Goal: Task Accomplishment & Management: Use online tool/utility

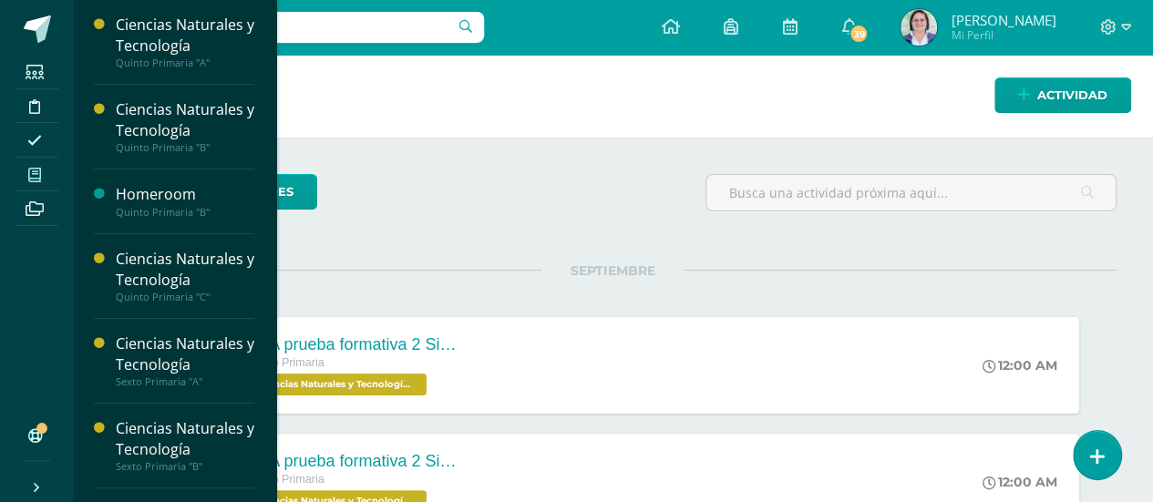
click at [35, 162] on span at bounding box center [35, 174] width 41 height 25
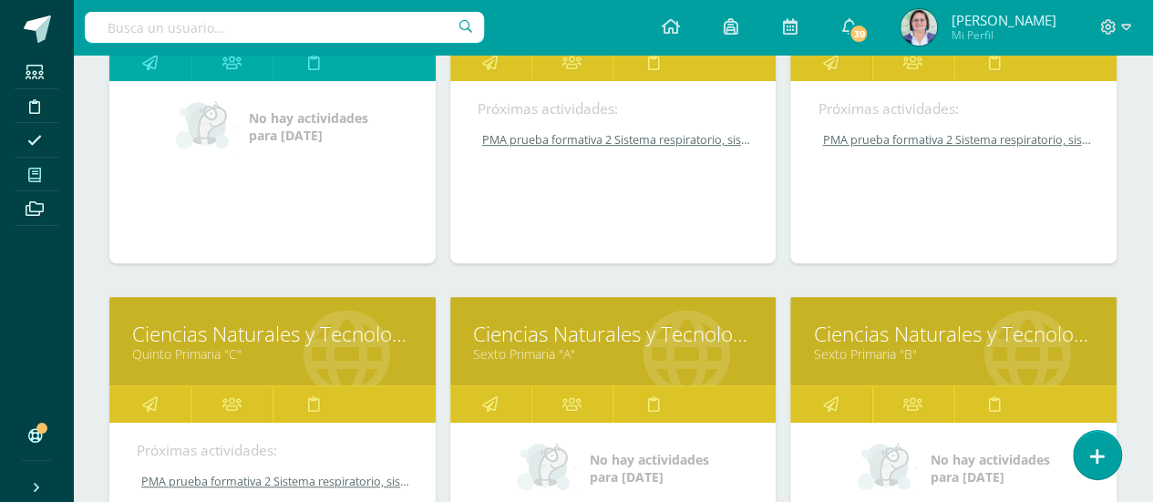
scroll to position [510, 0]
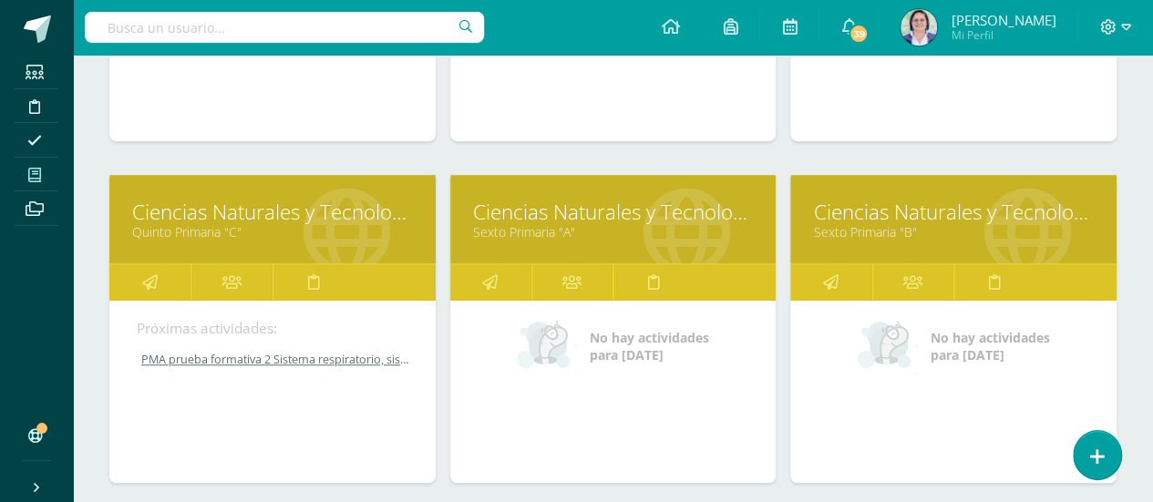
click at [595, 211] on link "Ciencias Naturales y Tecnología" at bounding box center [613, 212] width 281 height 28
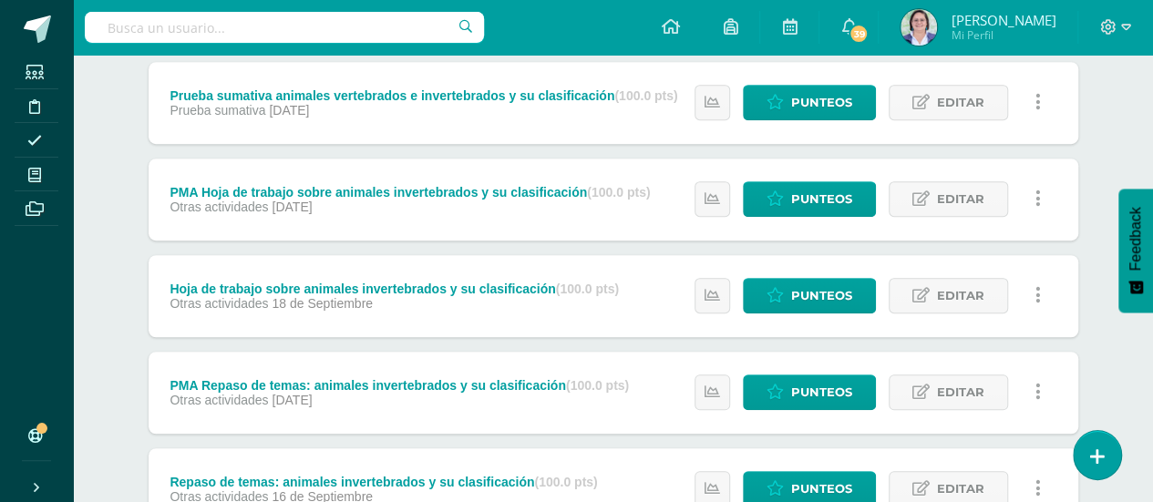
scroll to position [870, 0]
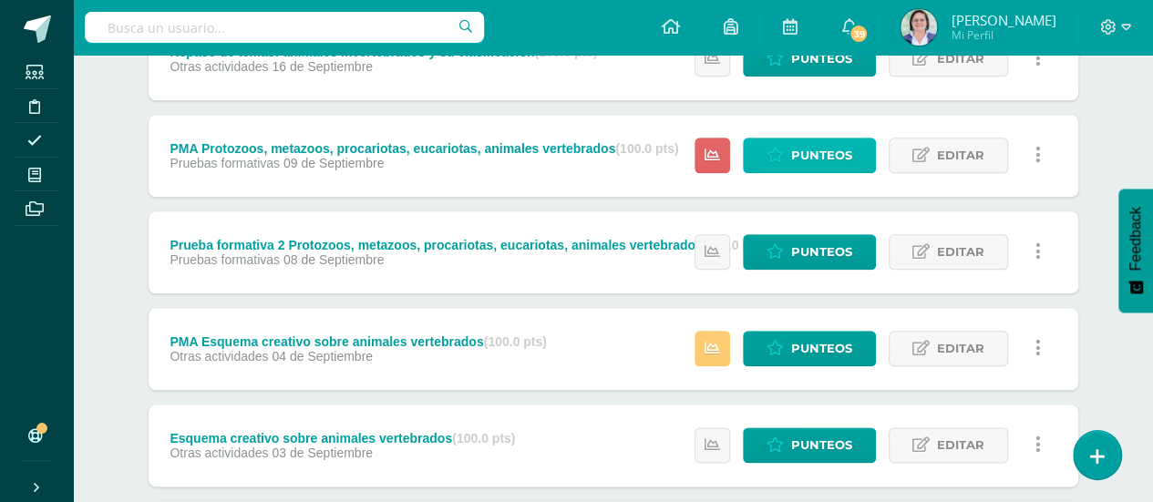
click at [813, 152] on span "Punteos" at bounding box center [821, 156] width 61 height 34
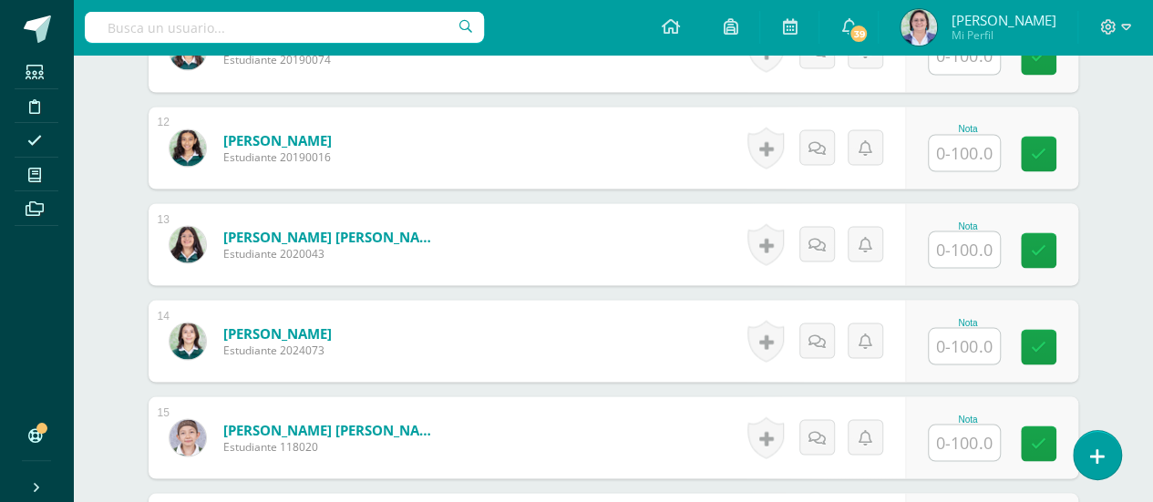
scroll to position [2029, 0]
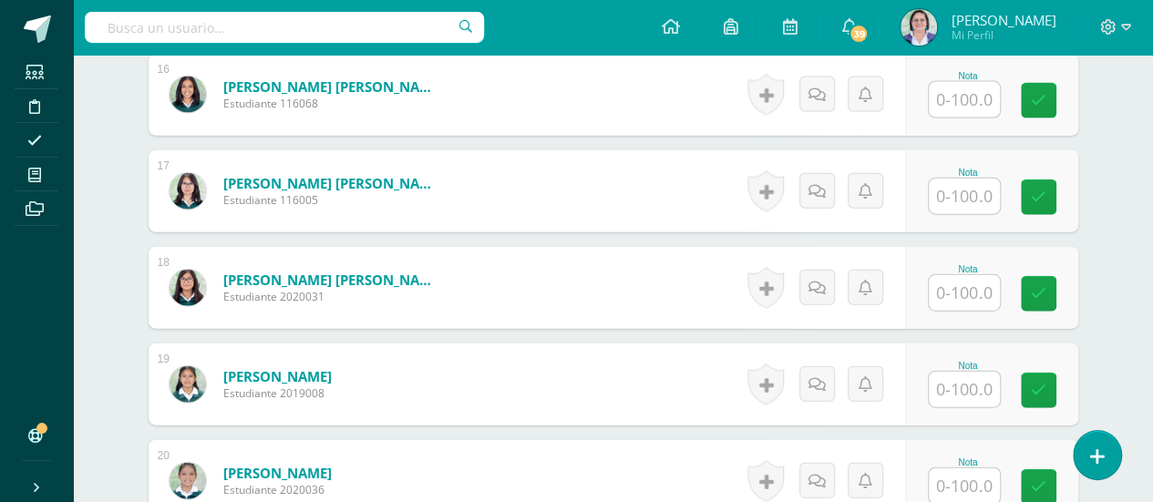
click at [971, 386] on input "text" at bounding box center [964, 390] width 71 height 36
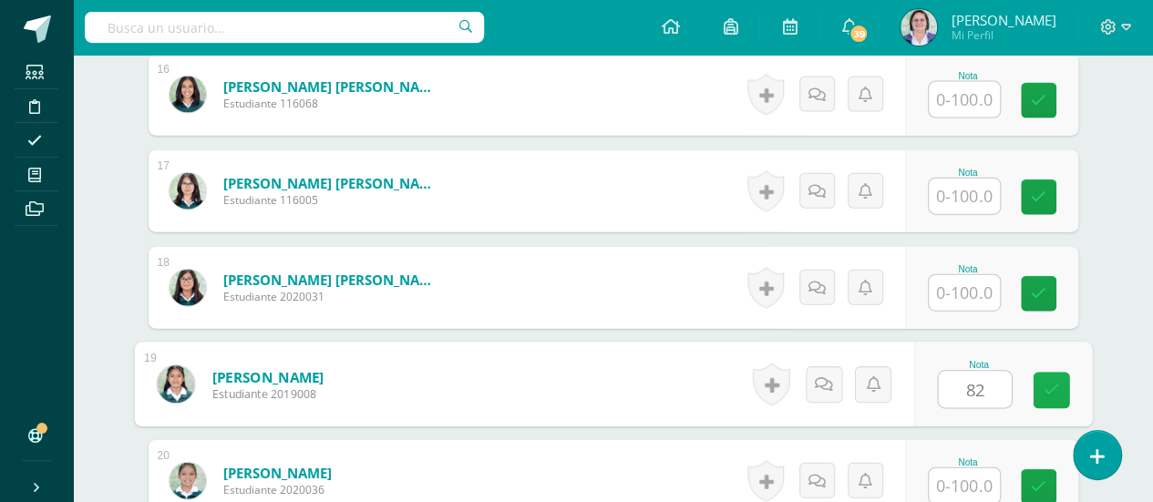
click at [1054, 384] on icon at bounding box center [1051, 390] width 16 height 15
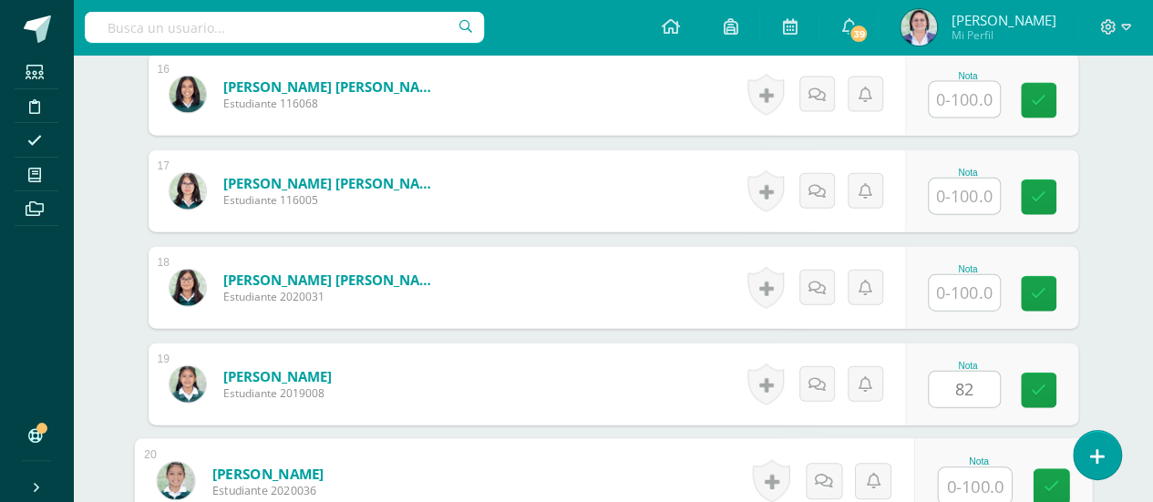
click at [974, 479] on input "text" at bounding box center [974, 487] width 73 height 36
click at [1034, 384] on icon at bounding box center [1038, 390] width 15 height 15
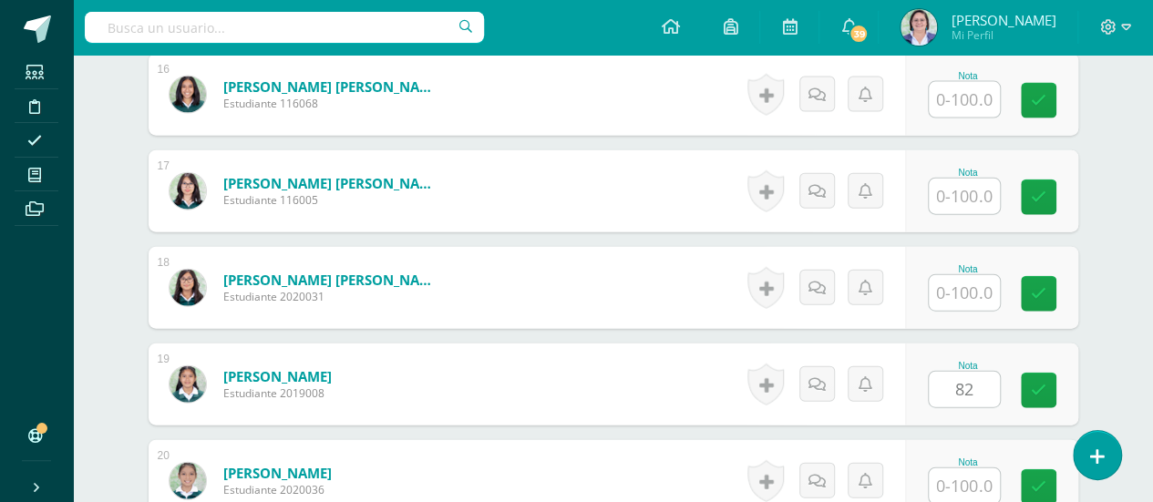
type input "0"
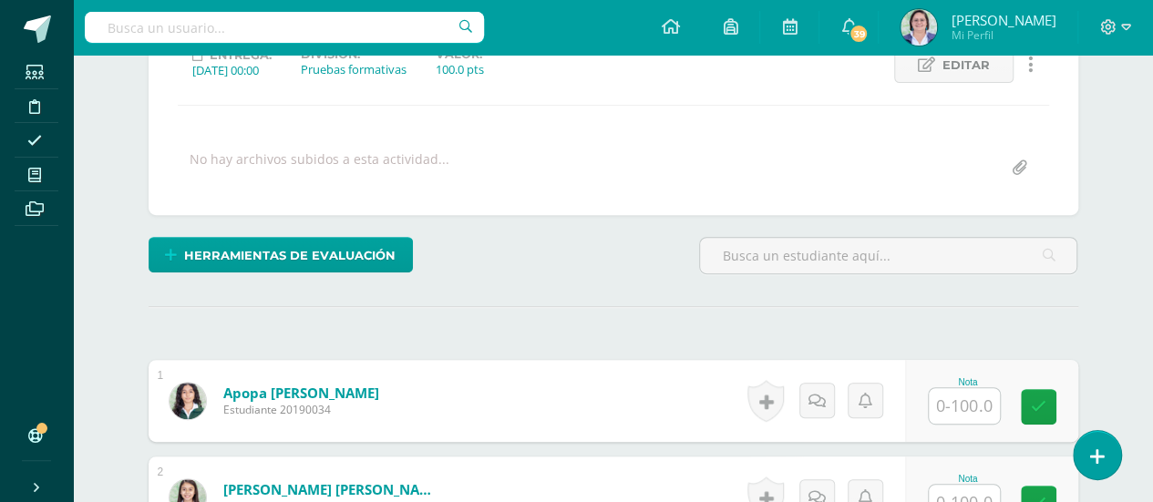
scroll to position [0, 0]
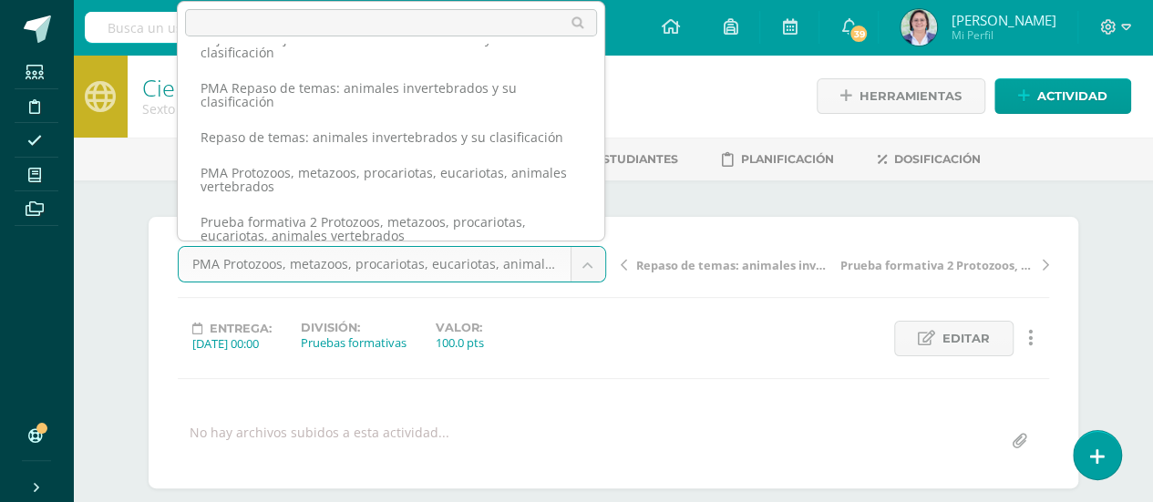
scroll to position [212, 0]
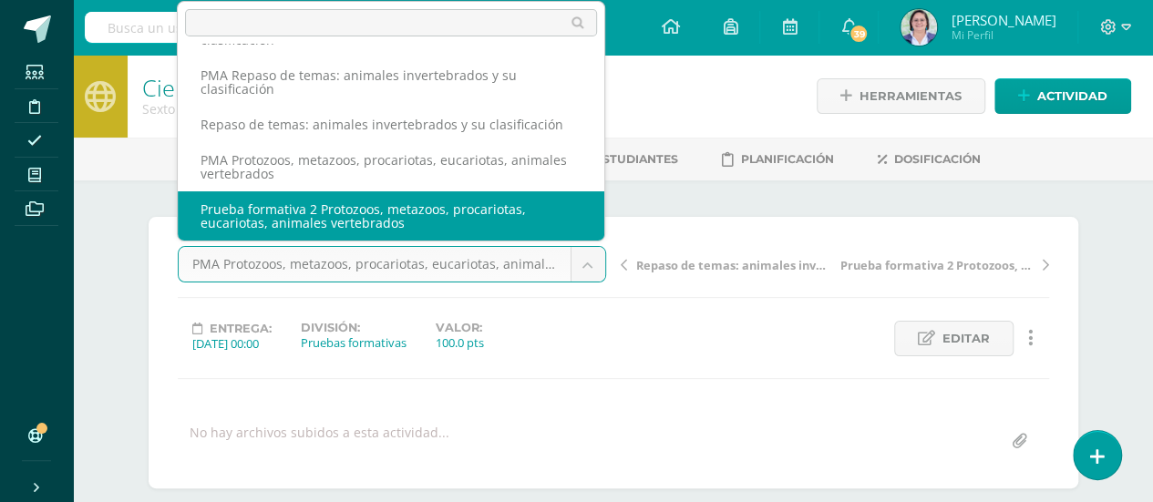
select select "/dashboard/teacher/grade-activity/259886/"
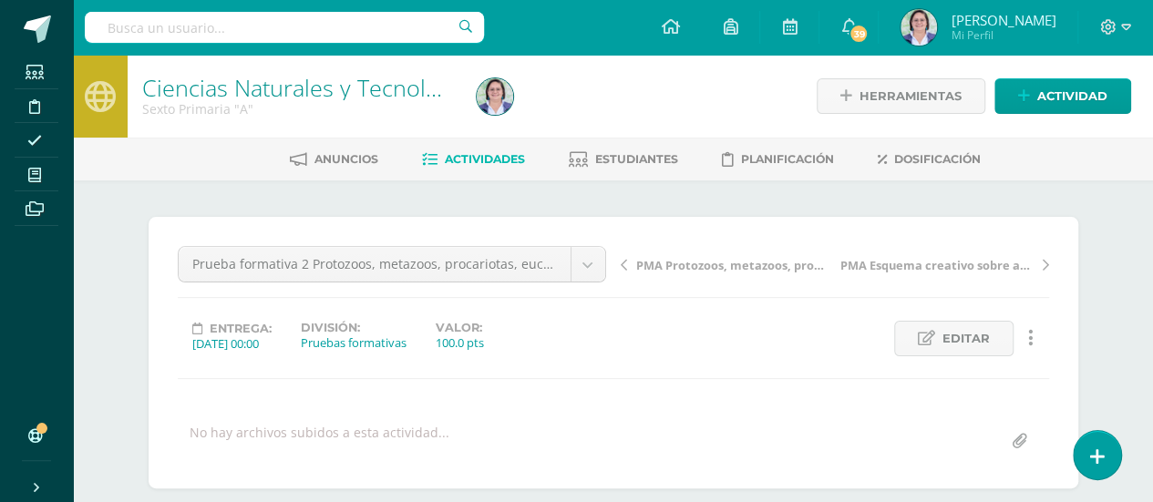
click at [492, 149] on link "Actividades" at bounding box center [473, 159] width 103 height 29
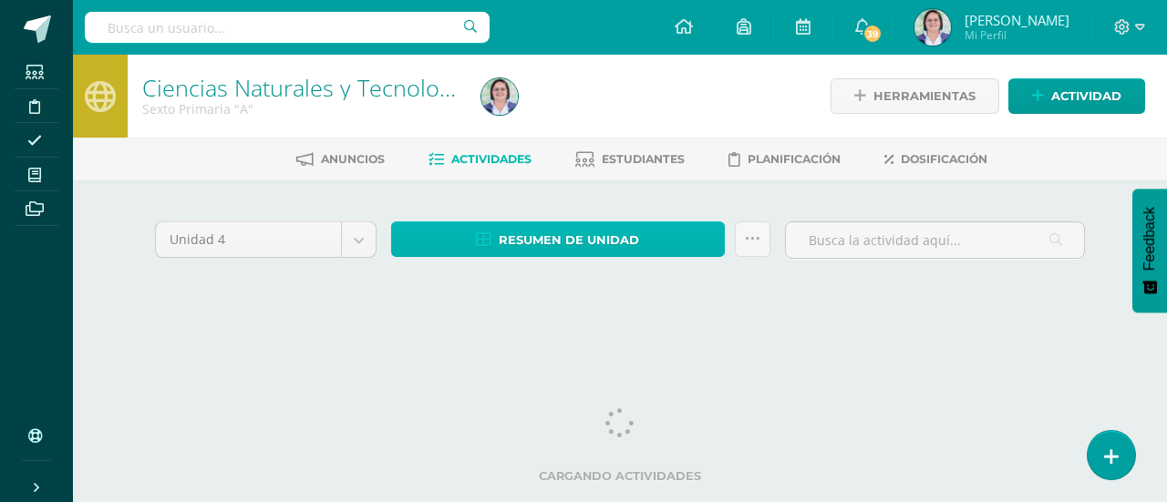
click at [565, 255] on link "Resumen de unidad" at bounding box center [558, 240] width 334 height 36
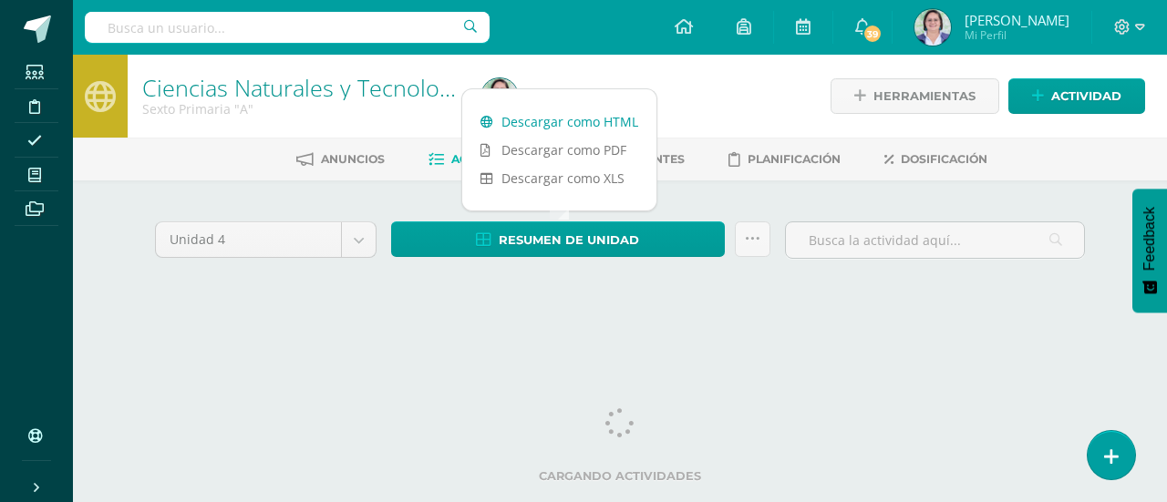
click at [585, 118] on link "Descargar como HTML" at bounding box center [559, 122] width 194 height 28
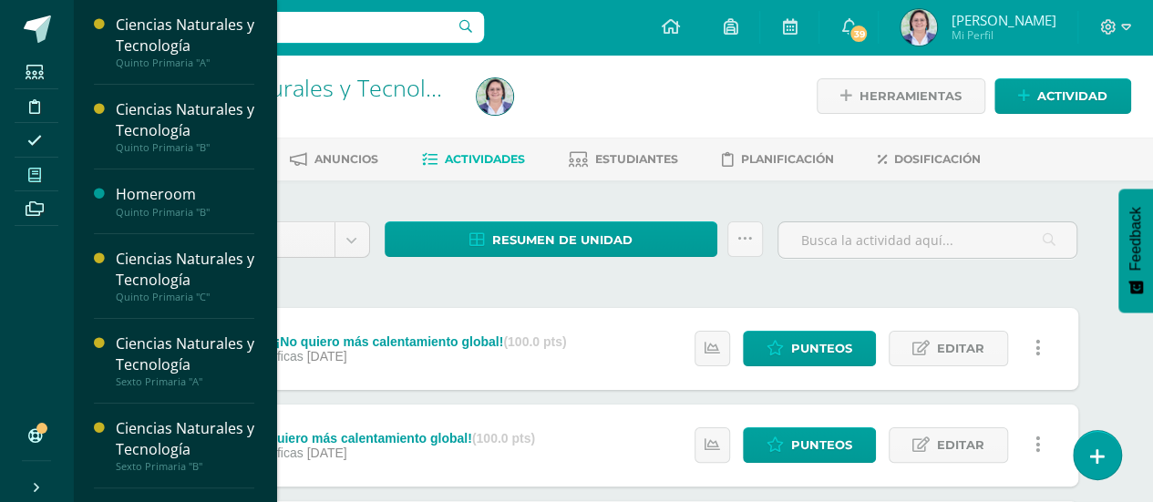
click at [42, 166] on span at bounding box center [35, 174] width 41 height 25
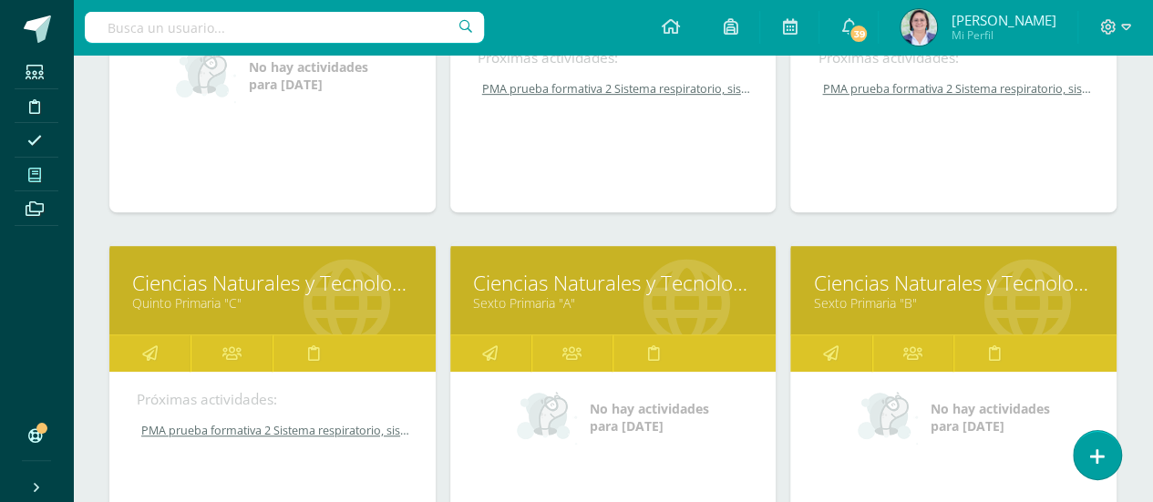
scroll to position [879, 0]
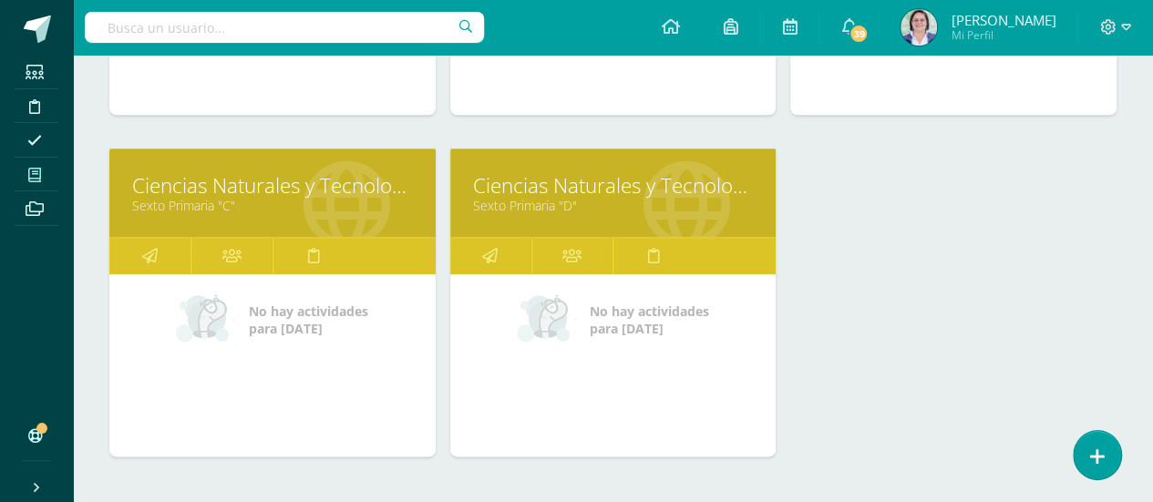
click at [280, 181] on link "Ciencias Naturales y Tecnología" at bounding box center [272, 185] width 281 height 28
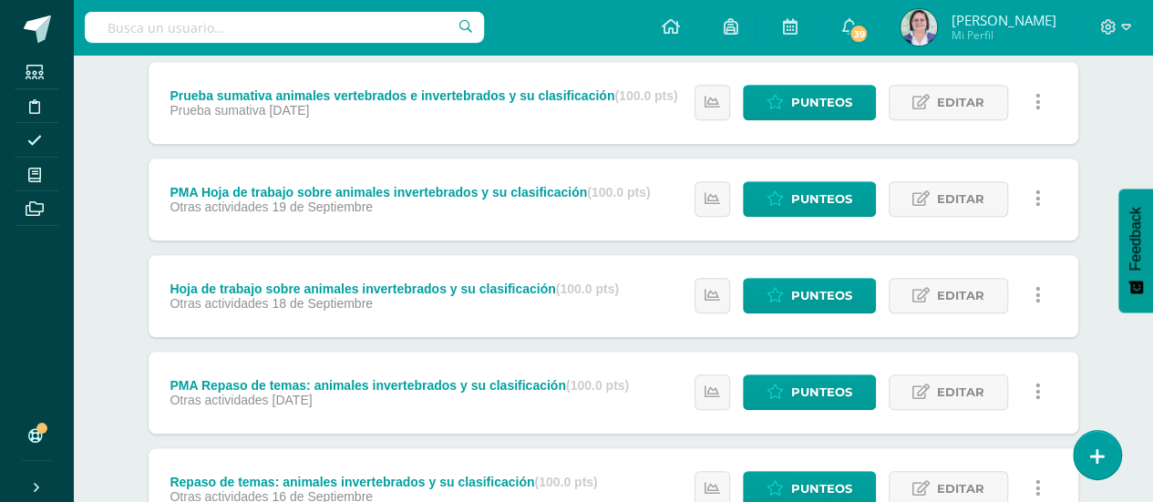
scroll to position [870, 0]
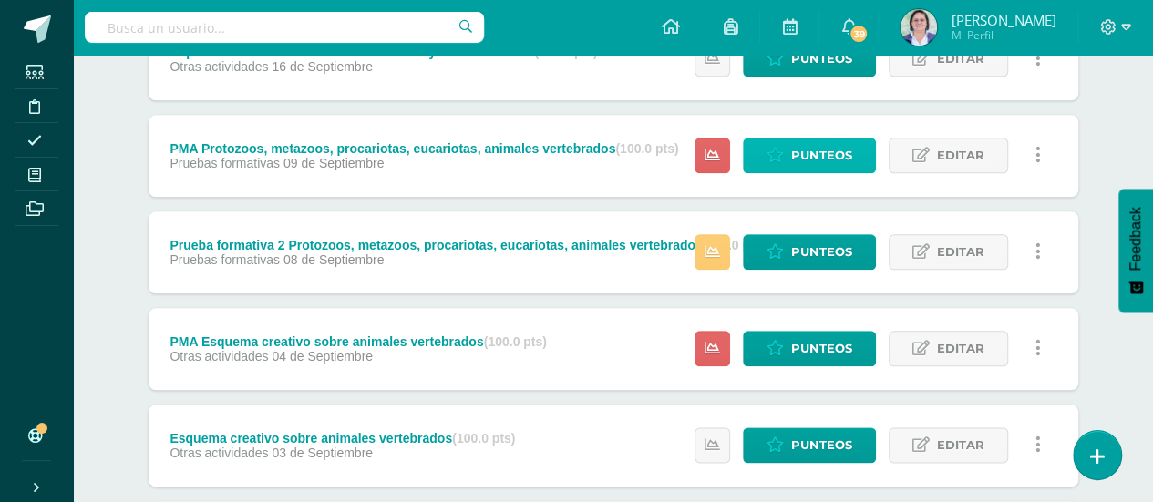
click at [828, 152] on span "Punteos" at bounding box center [821, 156] width 61 height 34
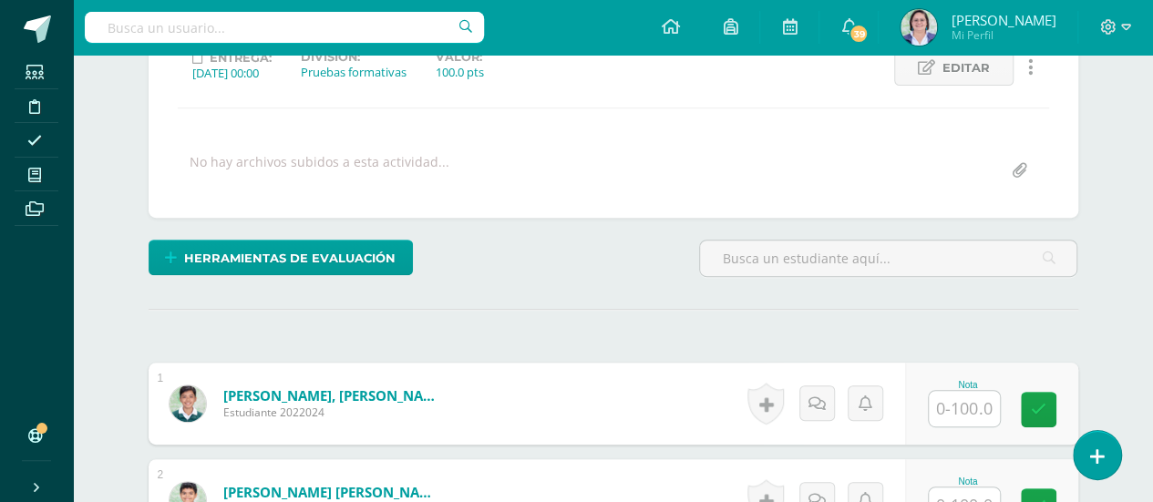
scroll to position [710, 0]
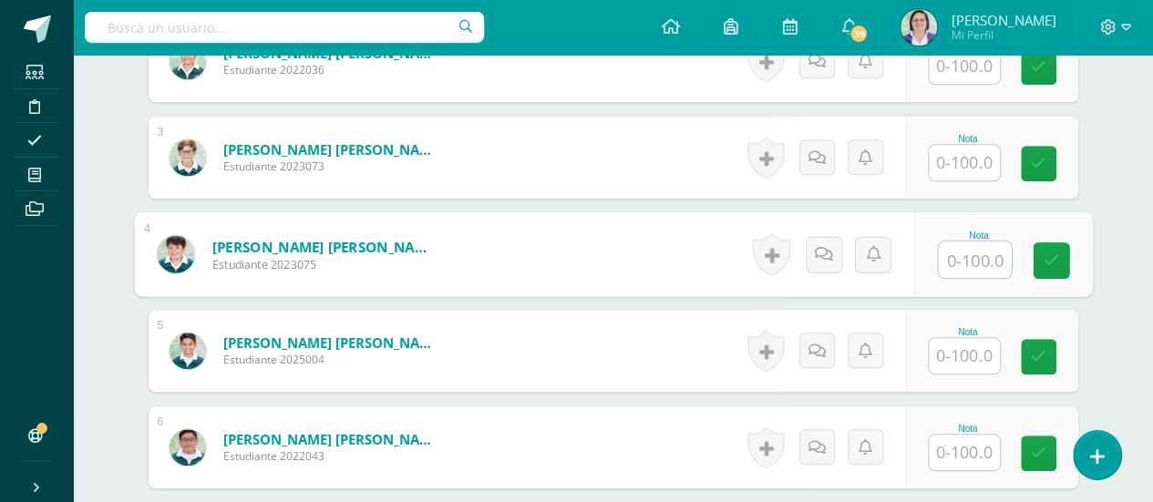
click at [970, 261] on input "text" at bounding box center [974, 260] width 73 height 36
type input "64"
click at [1048, 254] on icon at bounding box center [1051, 260] width 16 height 15
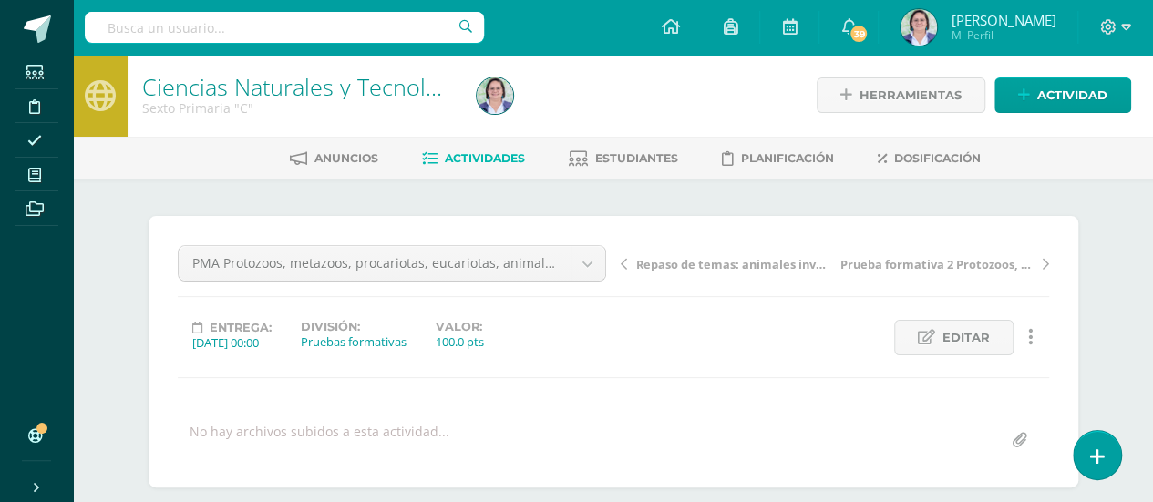
scroll to position [0, 0]
click at [472, 158] on span "Actividades" at bounding box center [485, 159] width 80 height 14
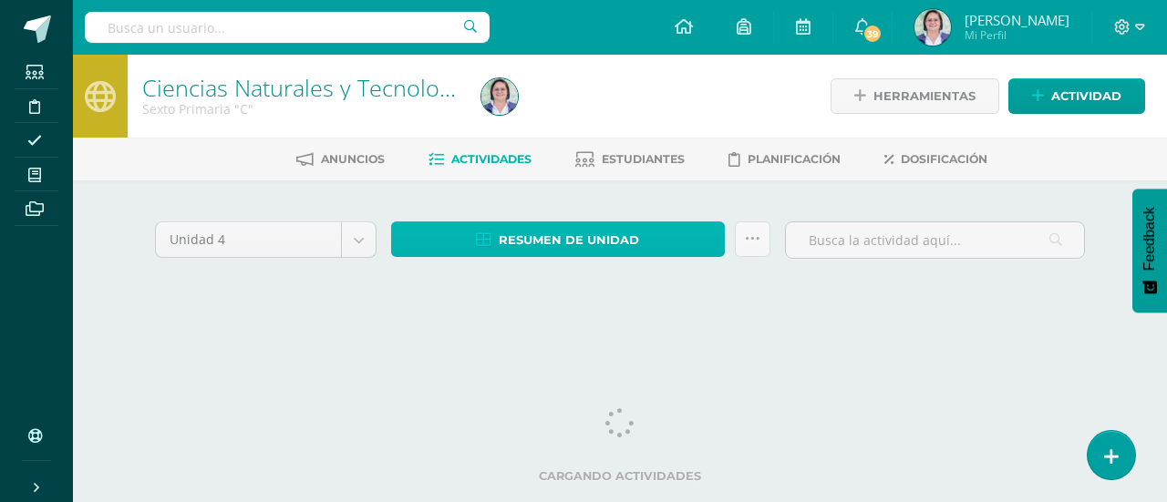
click at [541, 240] on span "Resumen de unidad" at bounding box center [569, 240] width 140 height 34
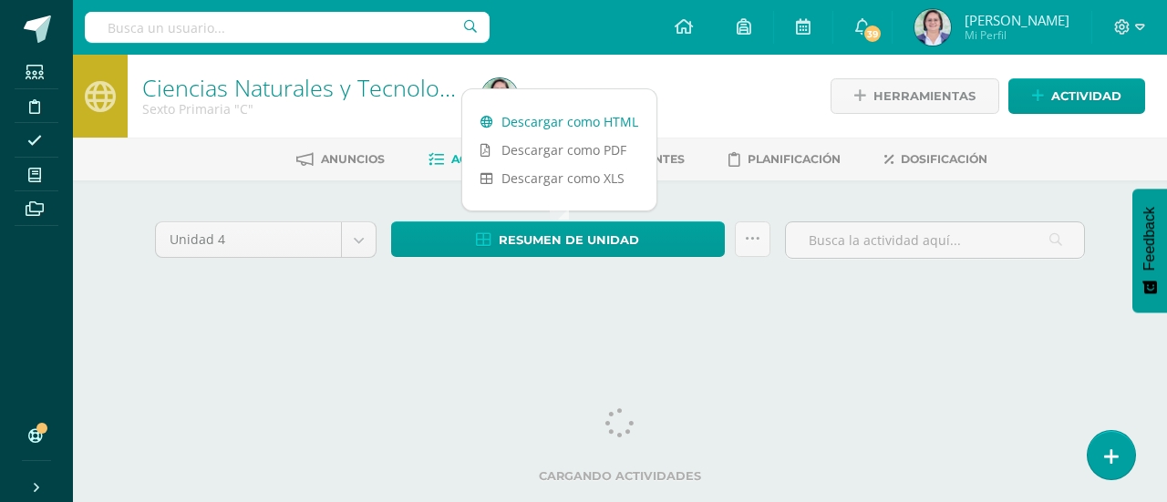
click at [572, 119] on link "Descargar como HTML" at bounding box center [559, 122] width 194 height 28
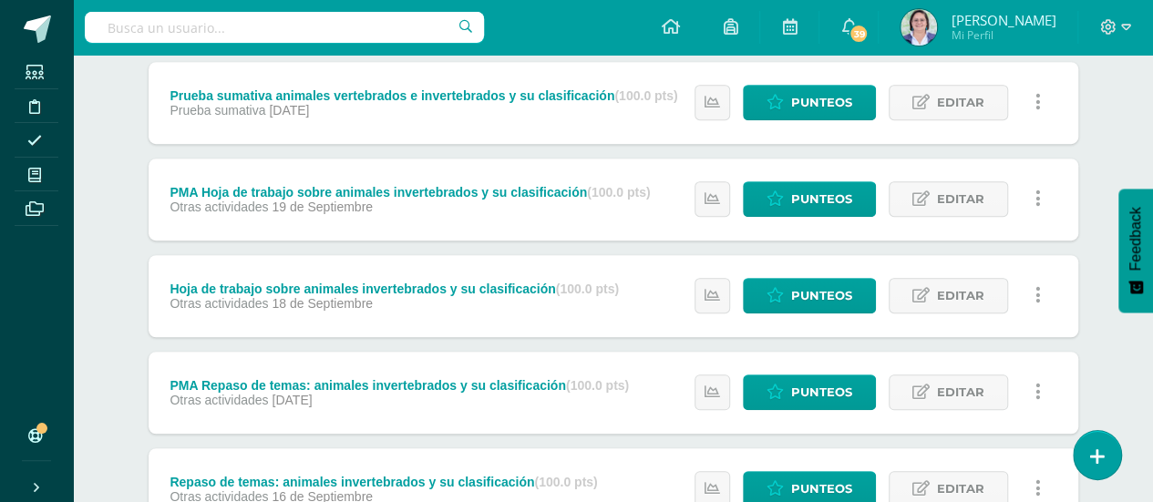
scroll to position [870, 0]
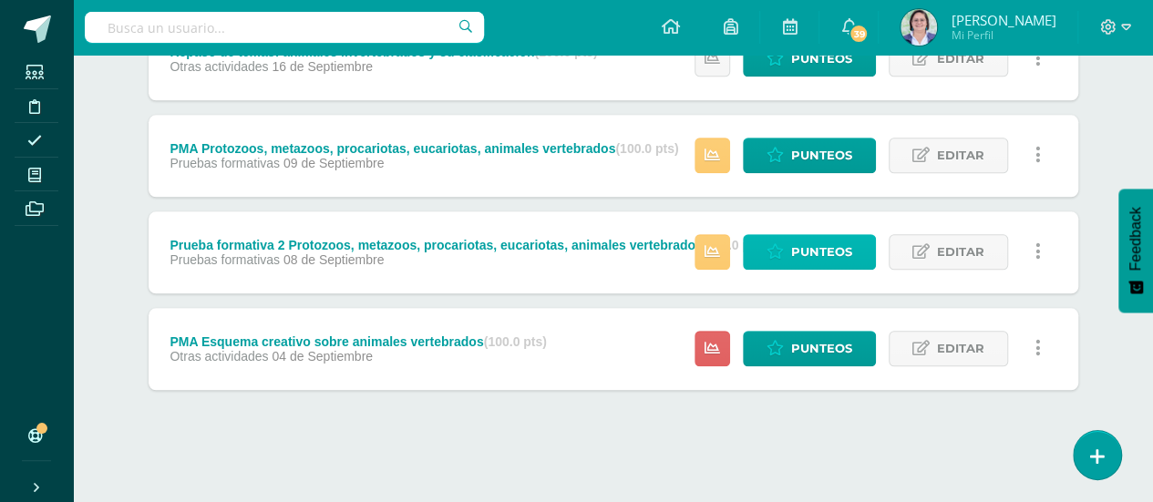
click at [805, 256] on span "Punteos" at bounding box center [821, 252] width 61 height 34
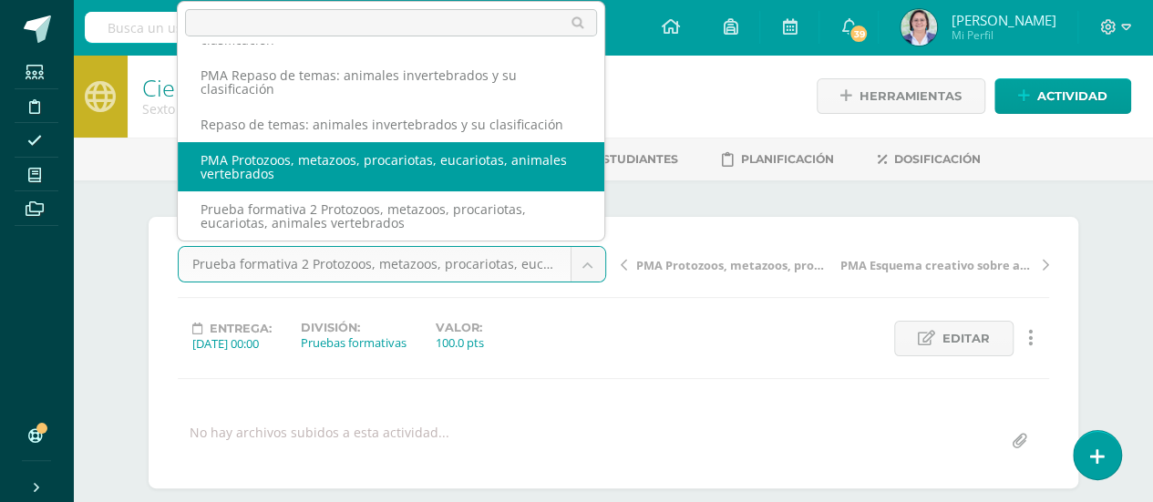
select select "/dashboard/teacher/grade-activity/259891/"
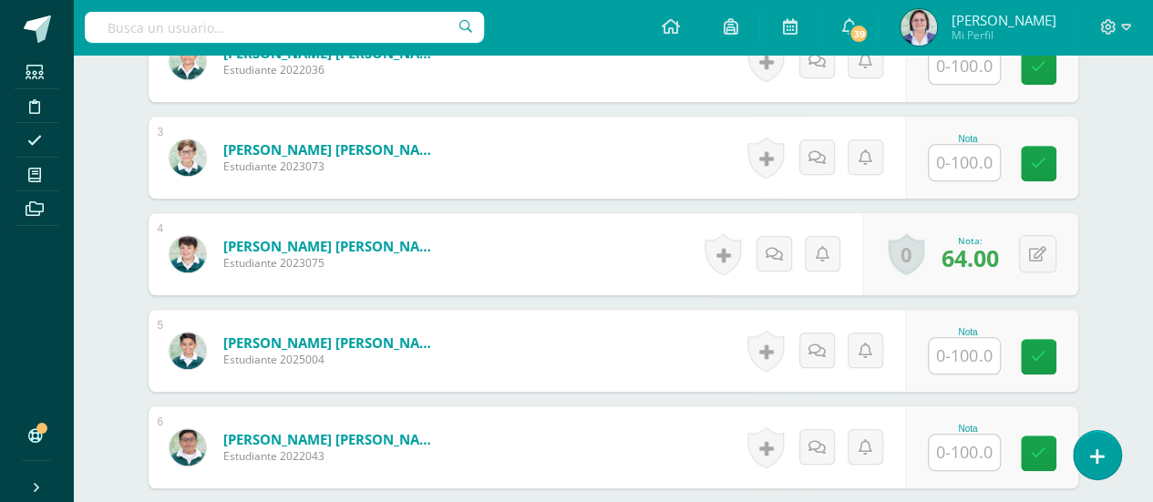
scroll to position [271, 0]
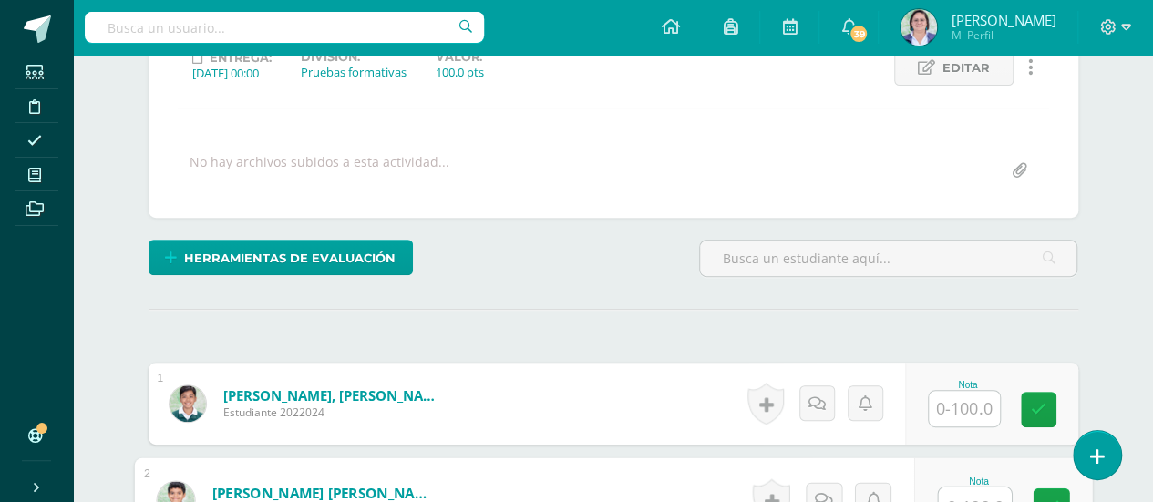
click at [962, 497] on input "text" at bounding box center [974, 506] width 73 height 36
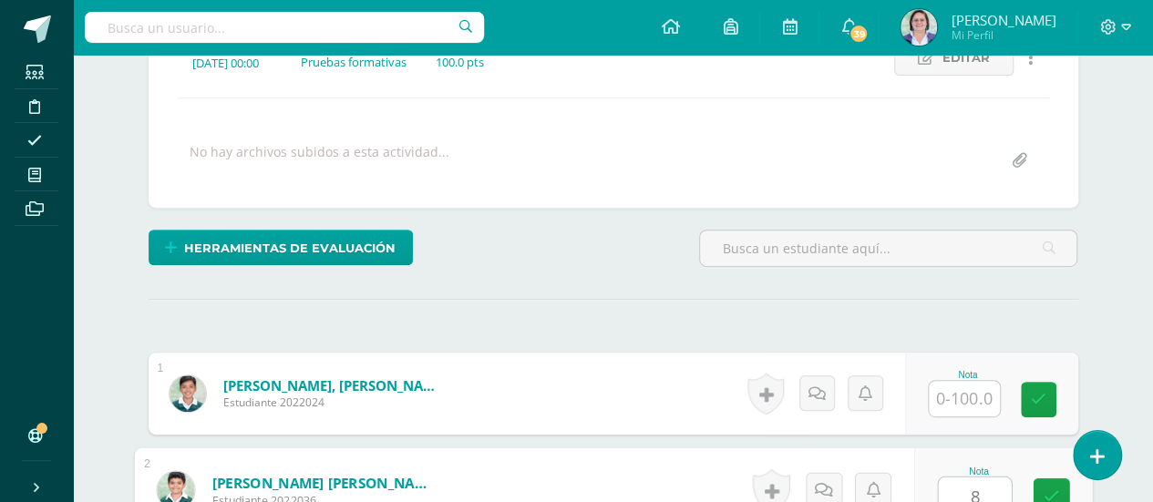
type input "82"
click at [1059, 487] on link at bounding box center [1051, 497] width 36 height 36
